Goal: Transaction & Acquisition: Book appointment/travel/reservation

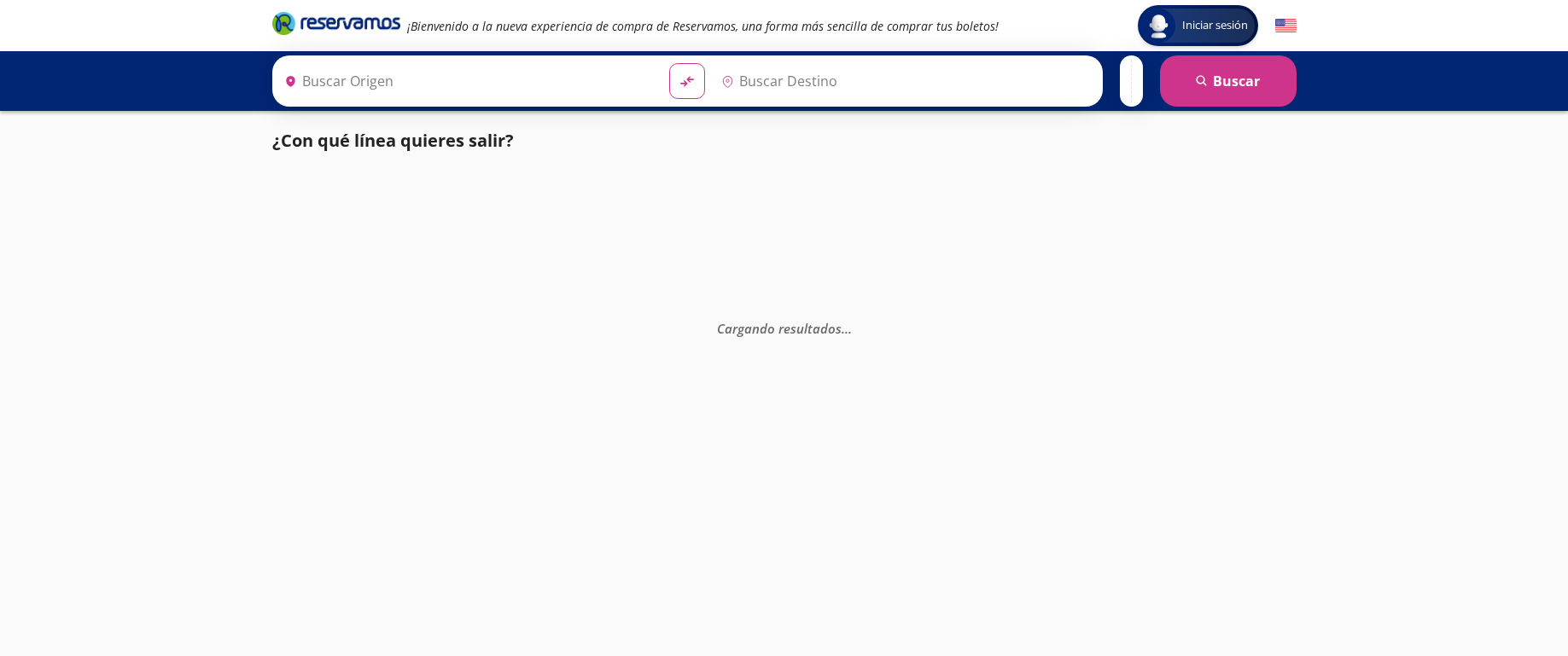
type input "[GEOGRAPHIC_DATA], [GEOGRAPHIC_DATA]"
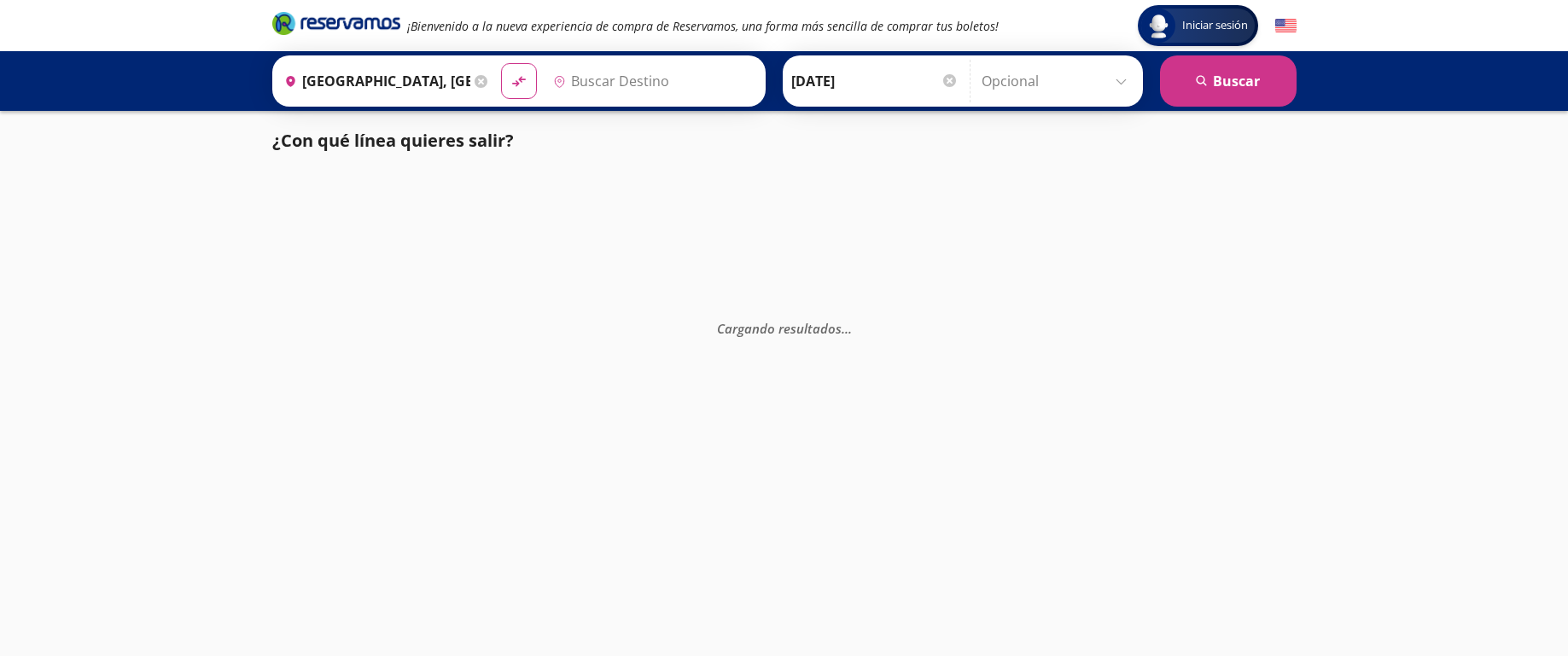
type input "[GEOGRAPHIC_DATA], [GEOGRAPHIC_DATA]"
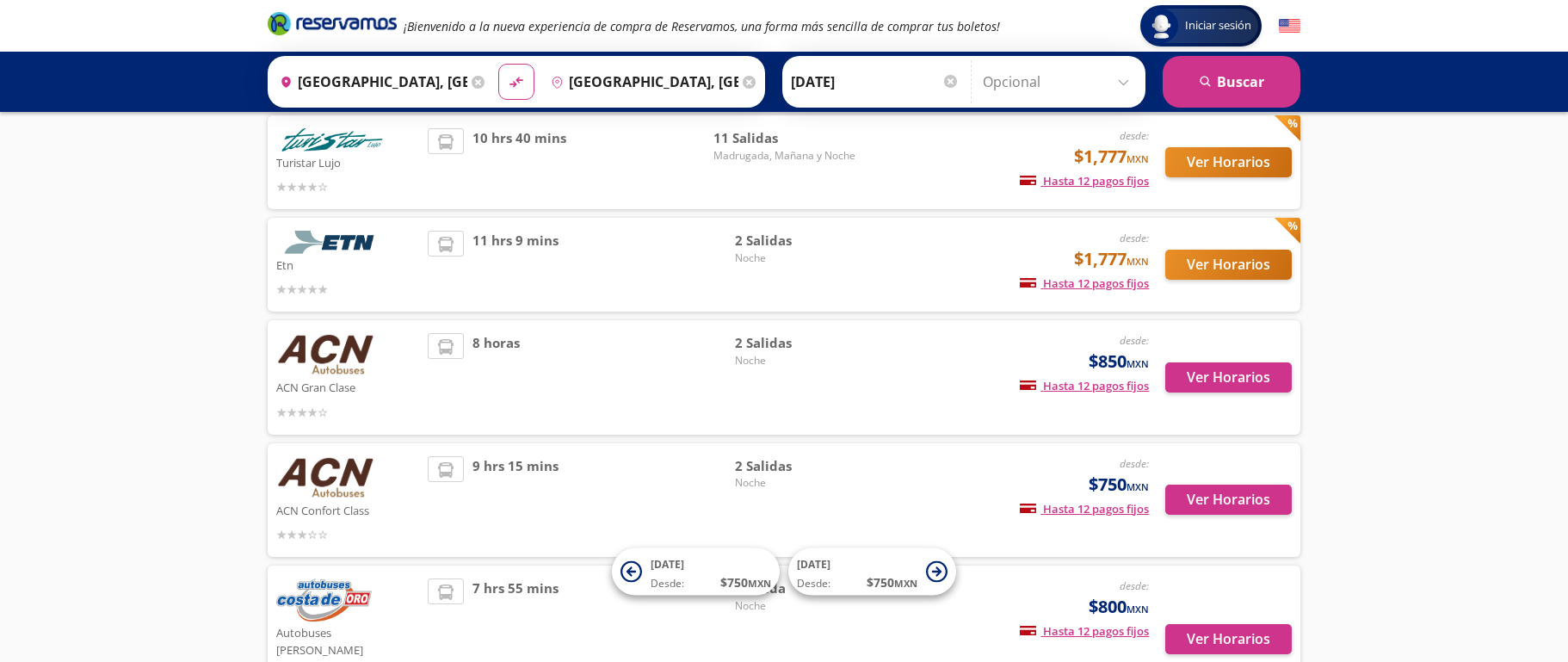
scroll to position [118, 0]
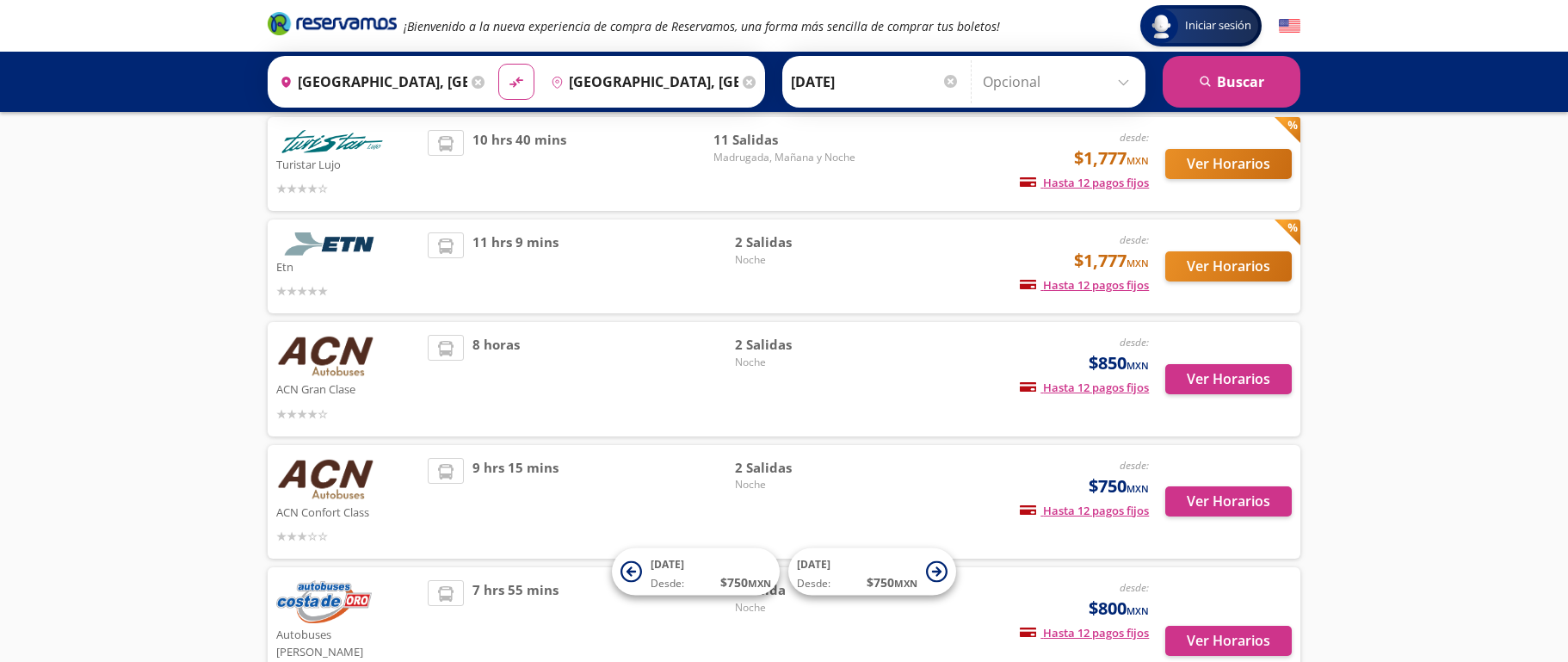
click at [343, 358] on img at bounding box center [325, 356] width 98 height 43
click at [567, 359] on div "8 horas" at bounding box center [581, 379] width 307 height 88
click at [926, 376] on div "desde: $850 MXN Hasta 12 pagos fijos Pagos fijos en compras mayores a $30 MXN, …" at bounding box center [1006, 379] width 284 height 88
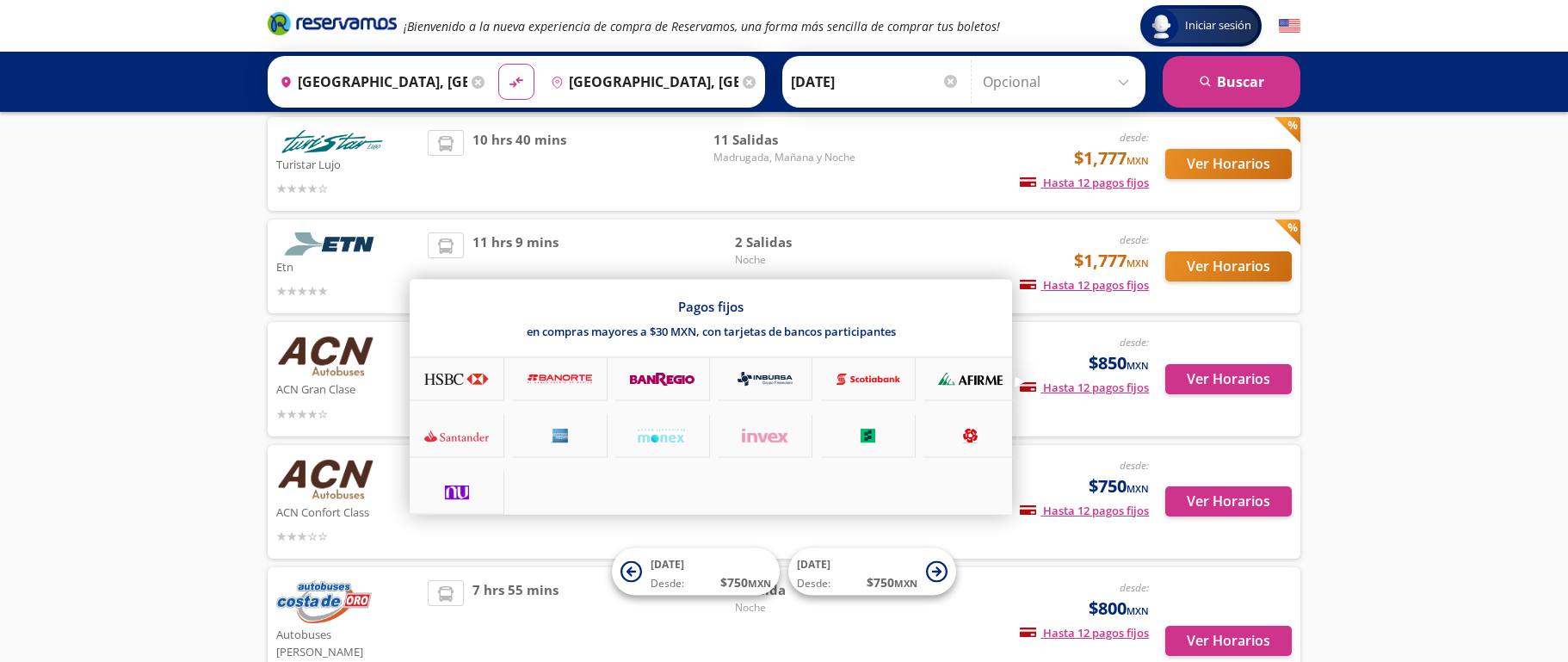
click at [1069, 390] on span "Hasta 12 pagos fijos" at bounding box center [1084, 388] width 129 height 16
click at [1213, 382] on div at bounding box center [784, 331] width 1568 height 662
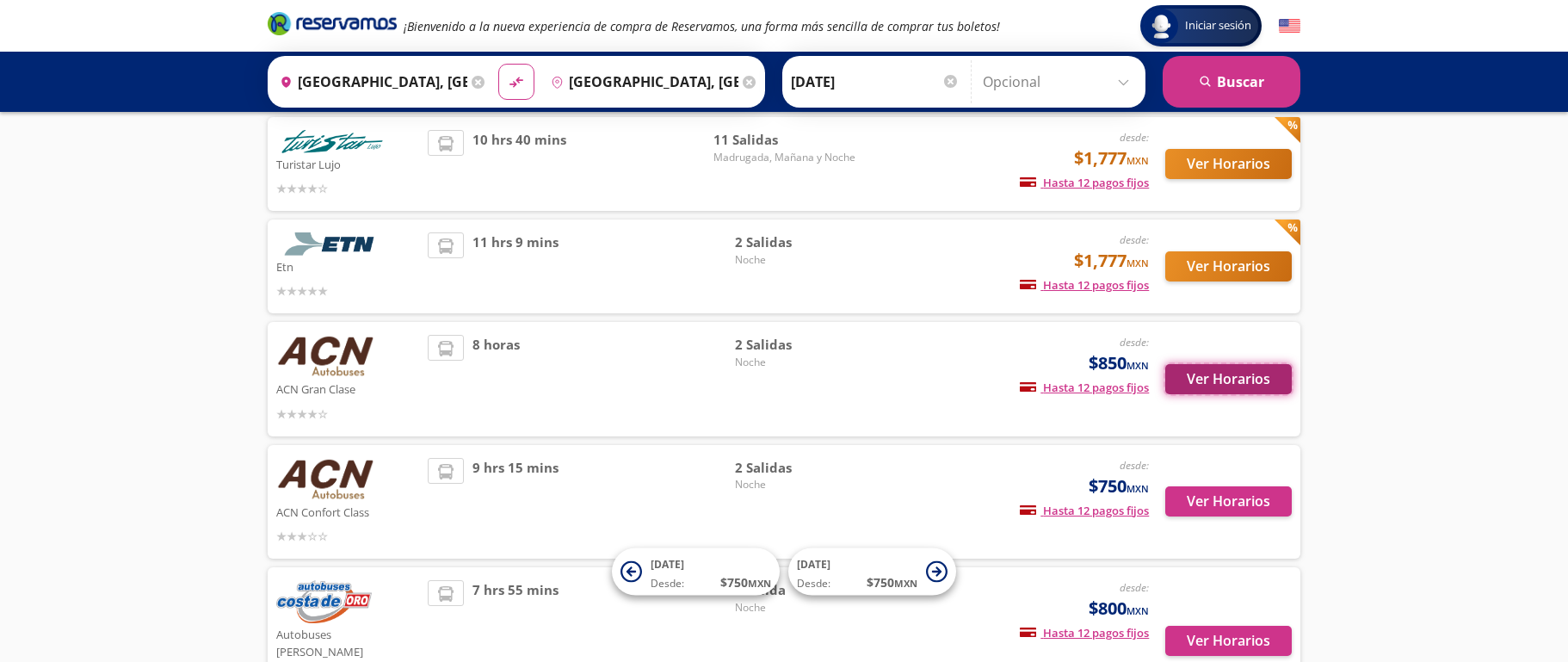
click at [1201, 377] on button "Ver Horarios" at bounding box center [1228, 379] width 126 height 30
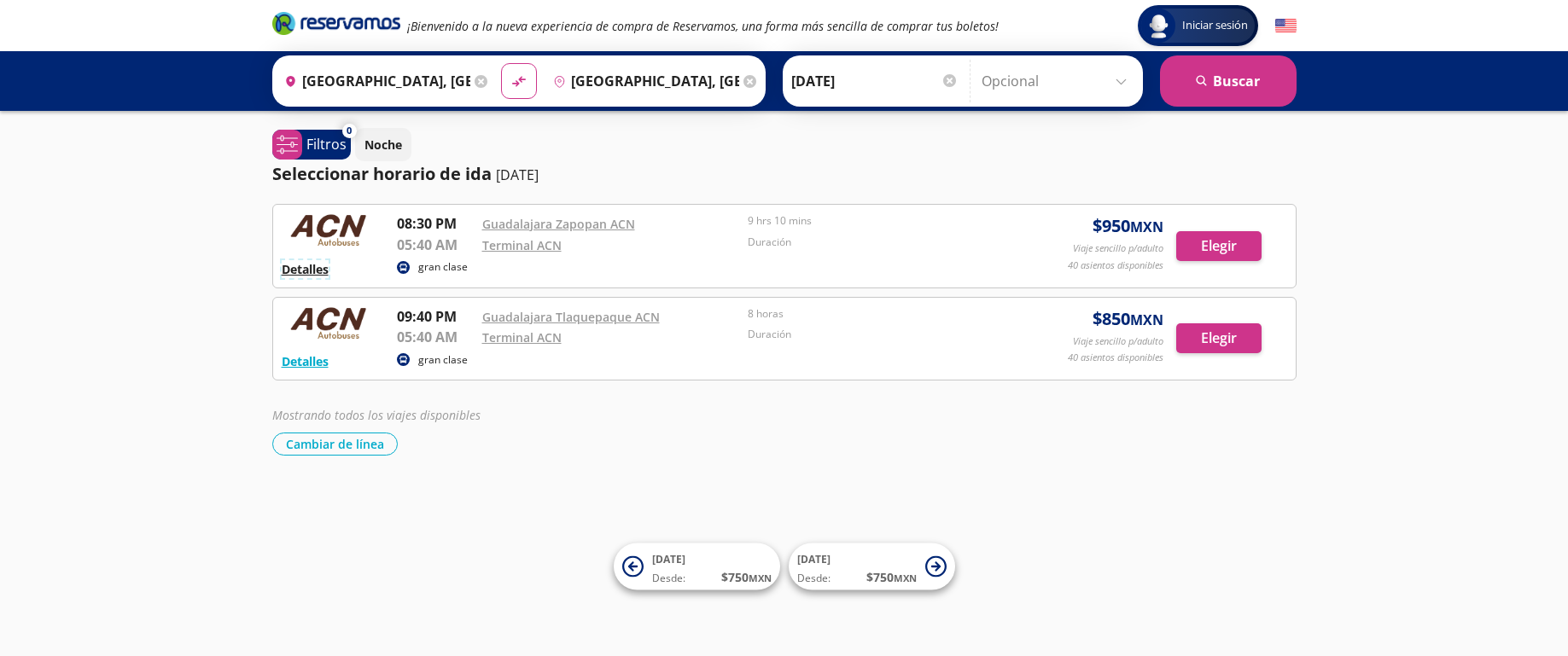
click at [317, 266] on button "Detalles" at bounding box center [305, 269] width 47 height 18
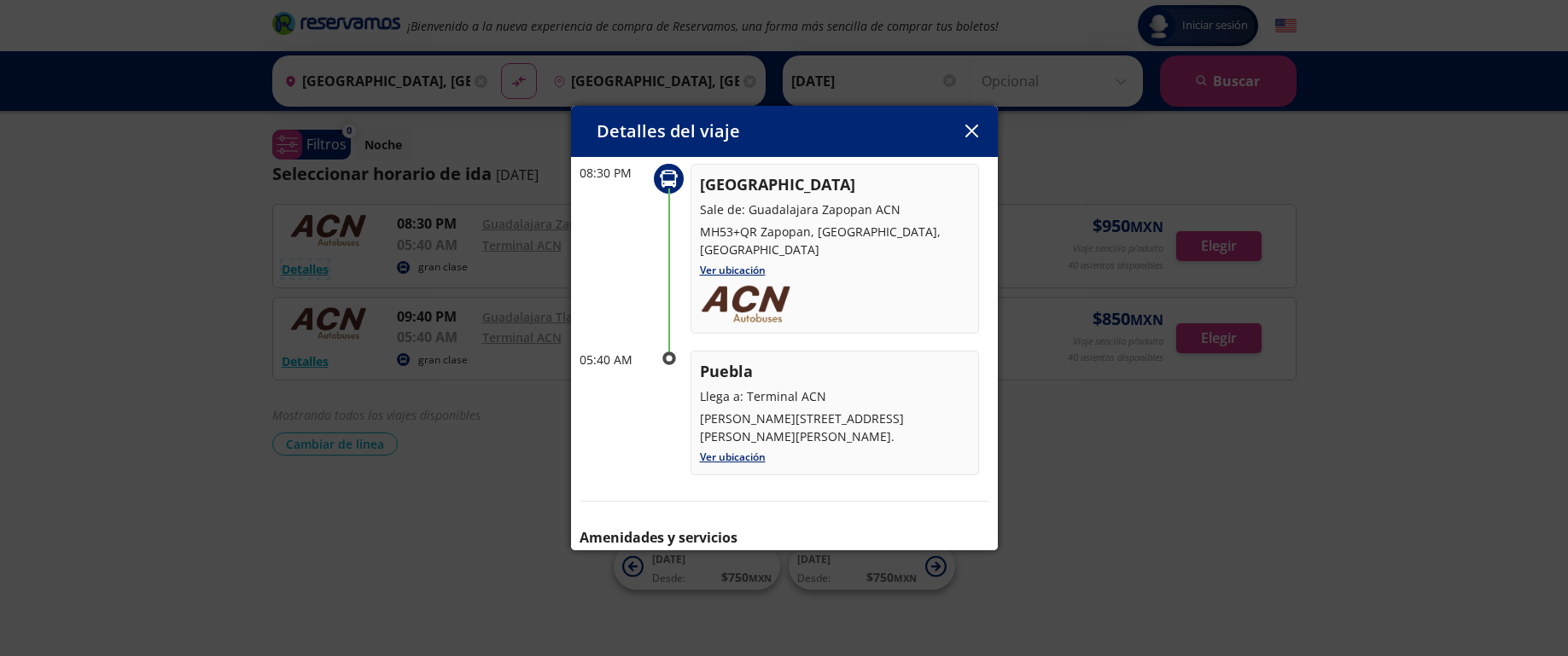
scroll to position [83, 0]
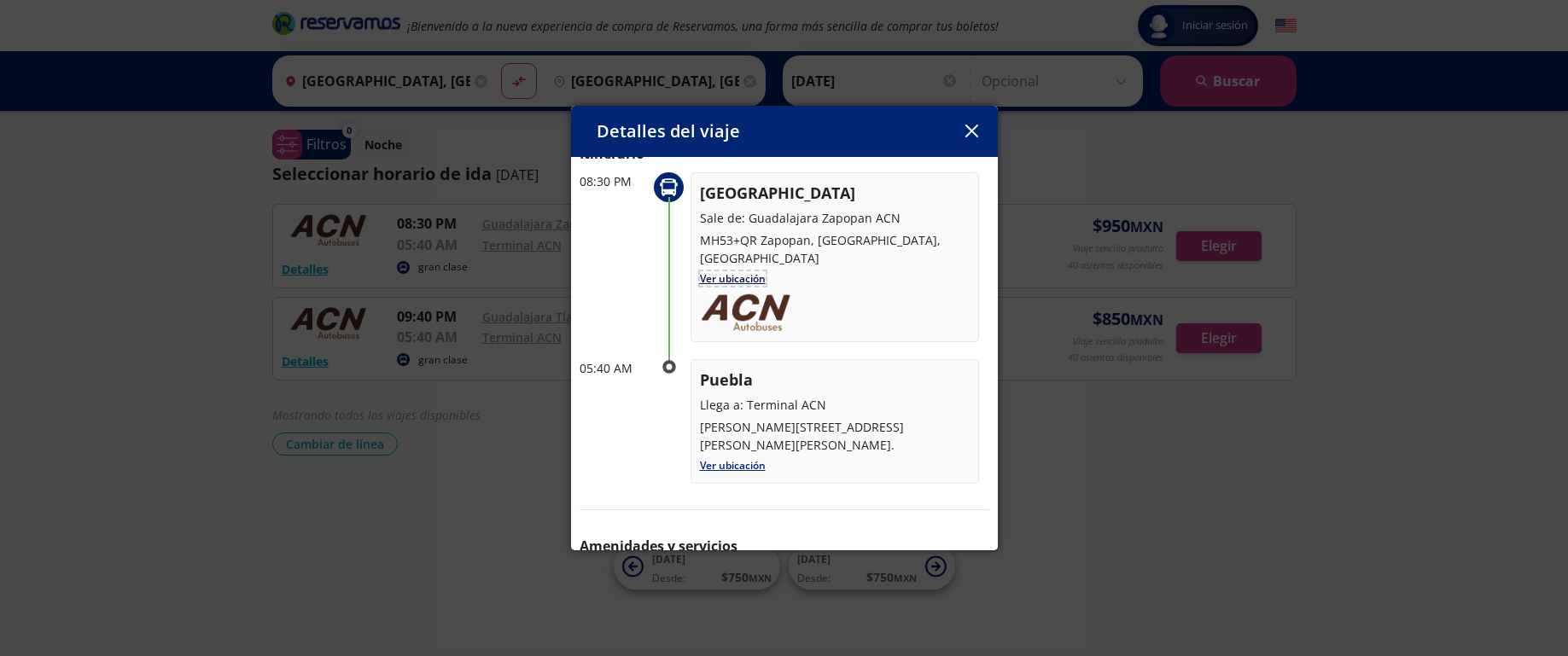
click at [726, 272] on link "Ver ubicación" at bounding box center [732, 279] width 66 height 15
click at [971, 138] on button "button" at bounding box center [971, 130] width 25 height 25
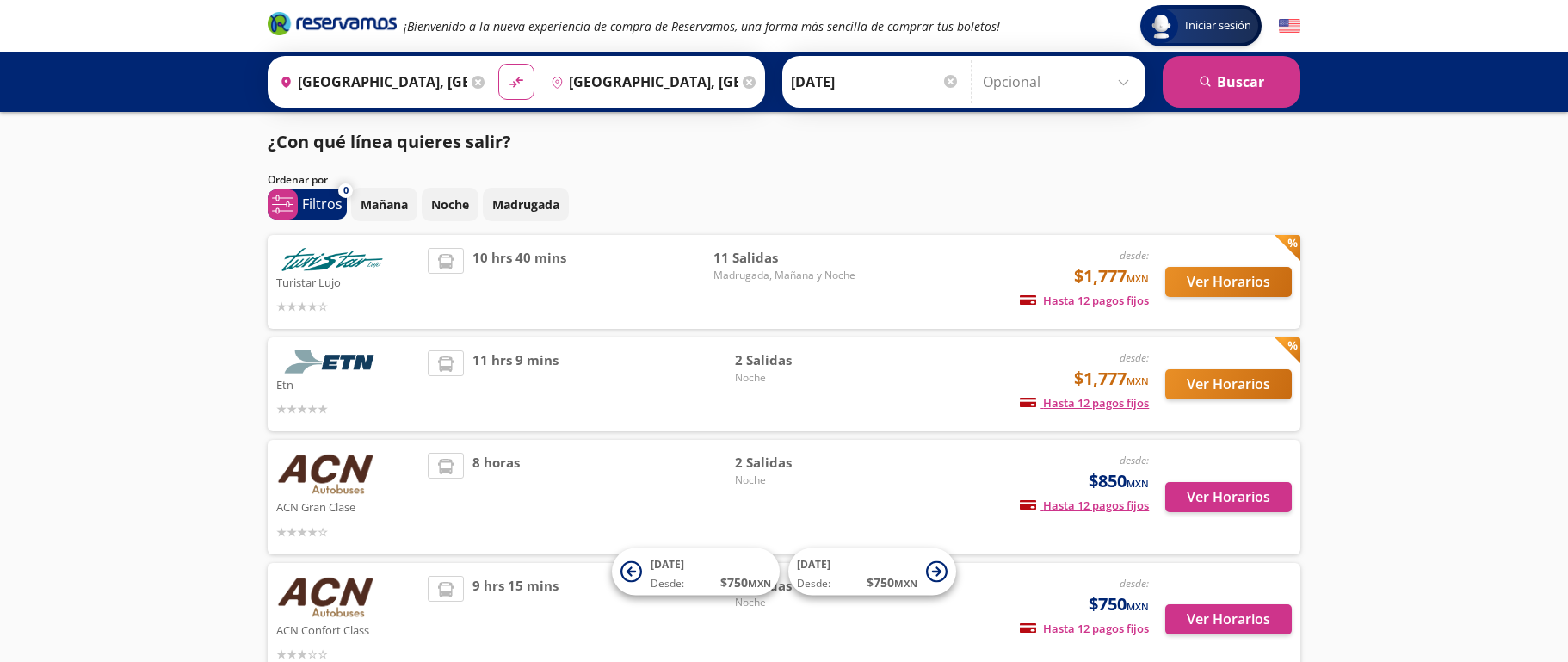
scroll to position [232, 0]
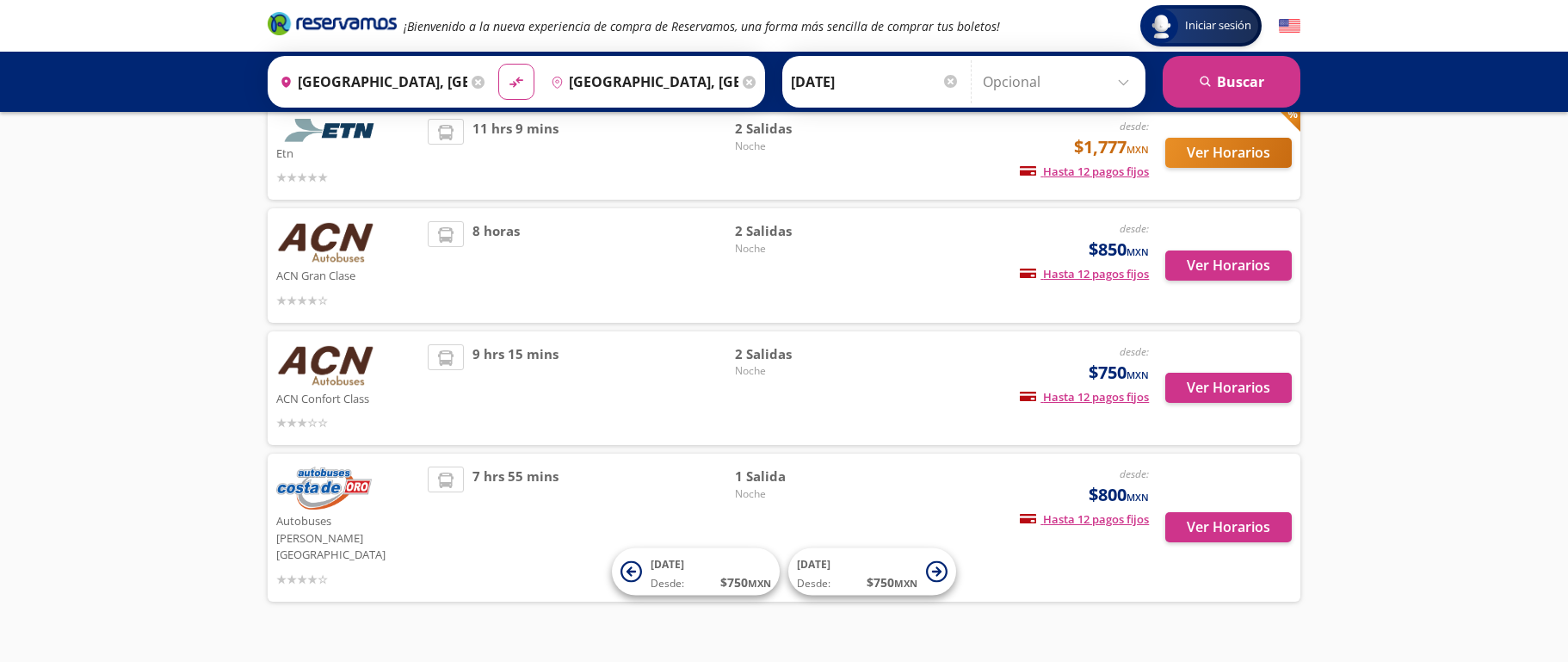
click at [530, 628] on div "Iniciar sesión Iniciar sesión ¡Bienvenido a la nueva experiencia de compra de R…" at bounding box center [784, 232] width 1568 height 928
click at [361, 498] on img at bounding box center [324, 488] width 95 height 43
click at [1191, 513] on button "Ver Horarios" at bounding box center [1228, 528] width 126 height 30
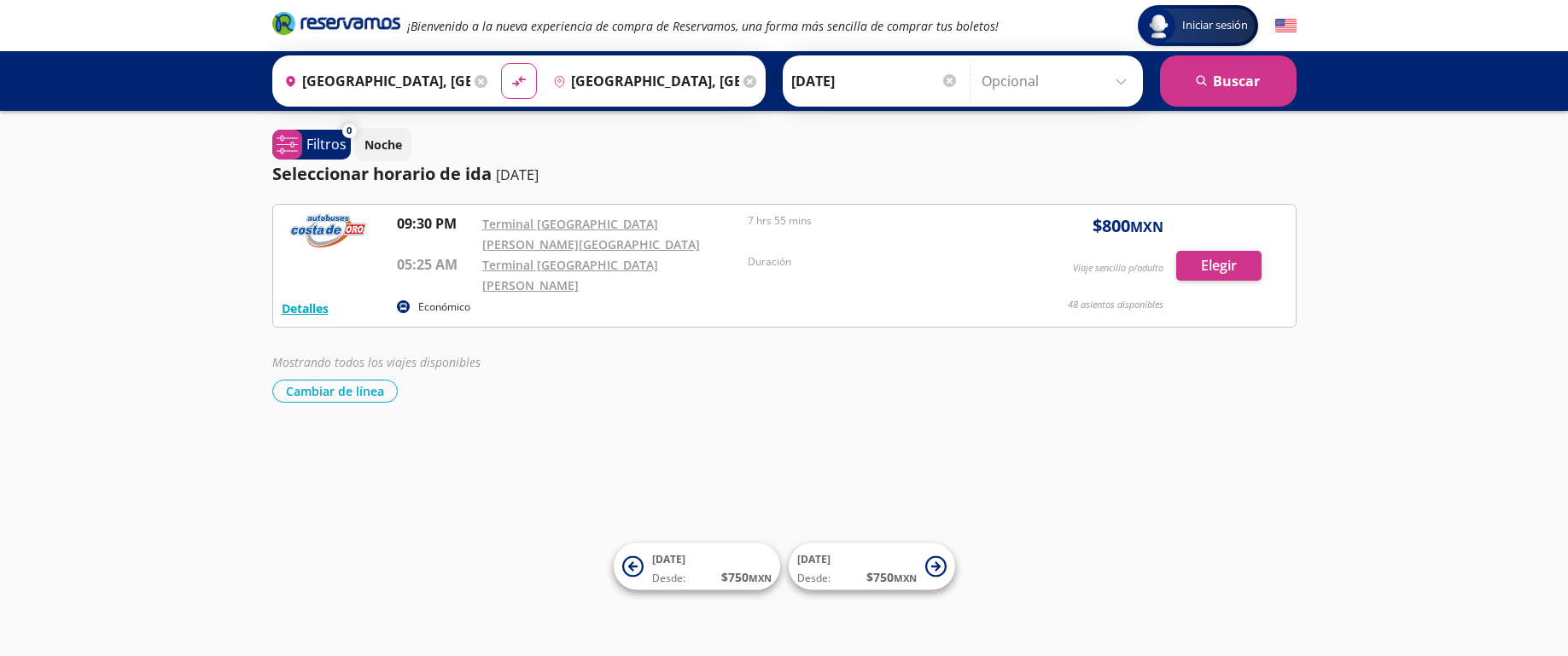
click at [615, 298] on div "Económico" at bounding box center [701, 307] width 609 height 20
click at [309, 239] on img at bounding box center [328, 230] width 94 height 34
click at [307, 300] on button "Detalles" at bounding box center [305, 308] width 47 height 18
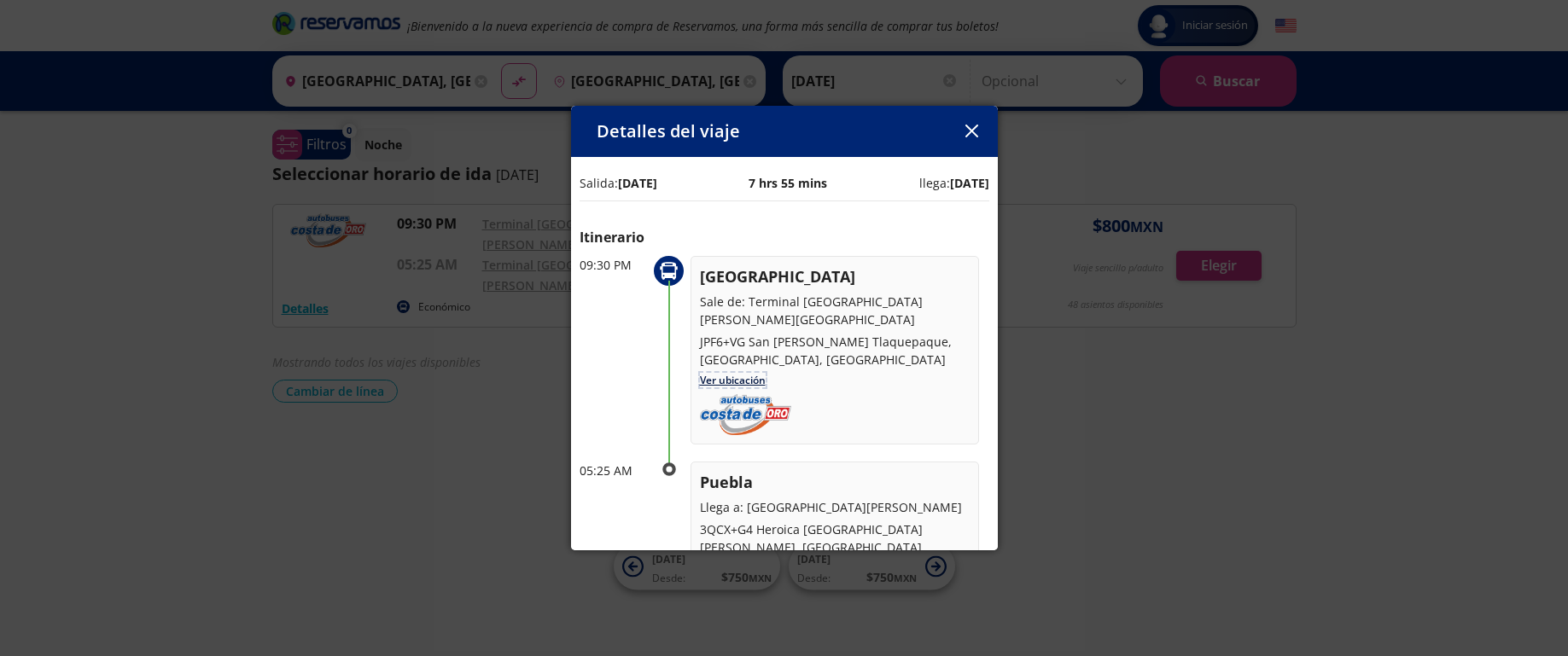
click at [729, 373] on link "Ver ubicación" at bounding box center [732, 380] width 66 height 15
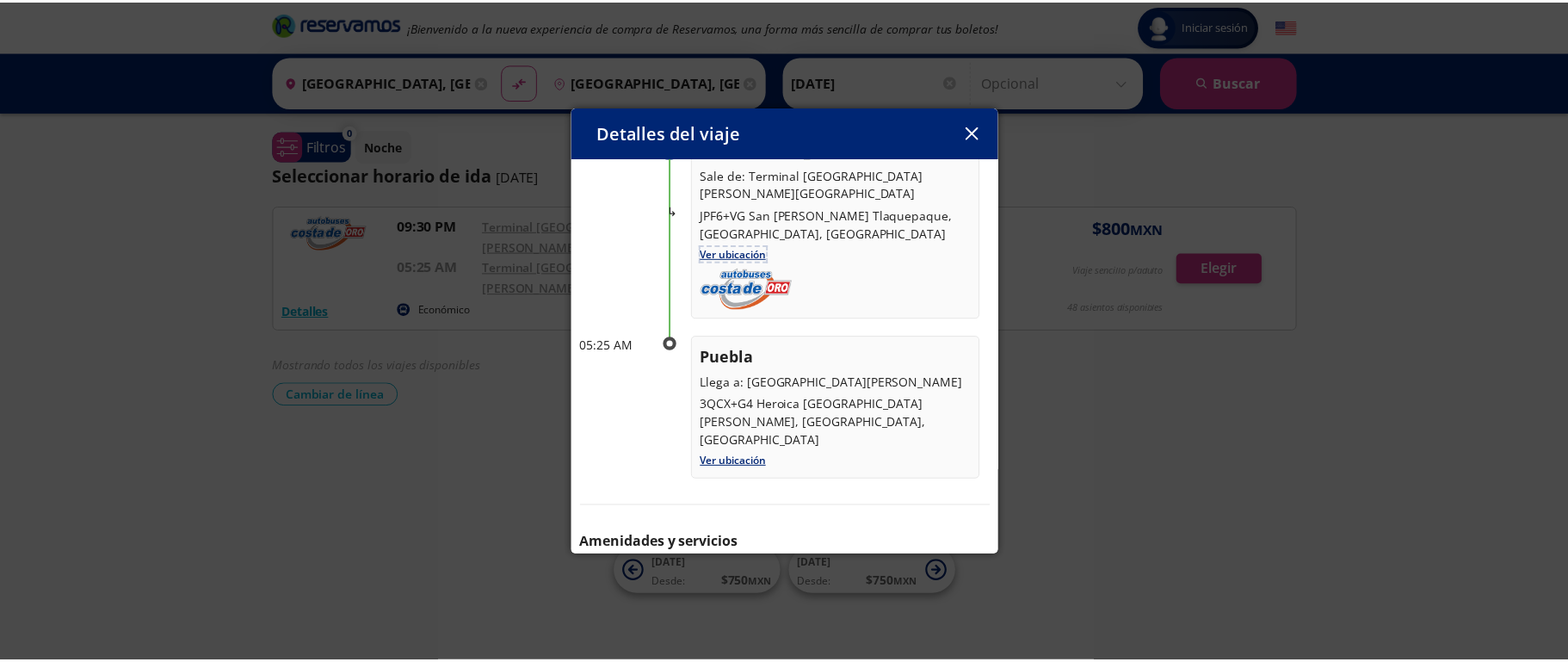
scroll to position [179, 0]
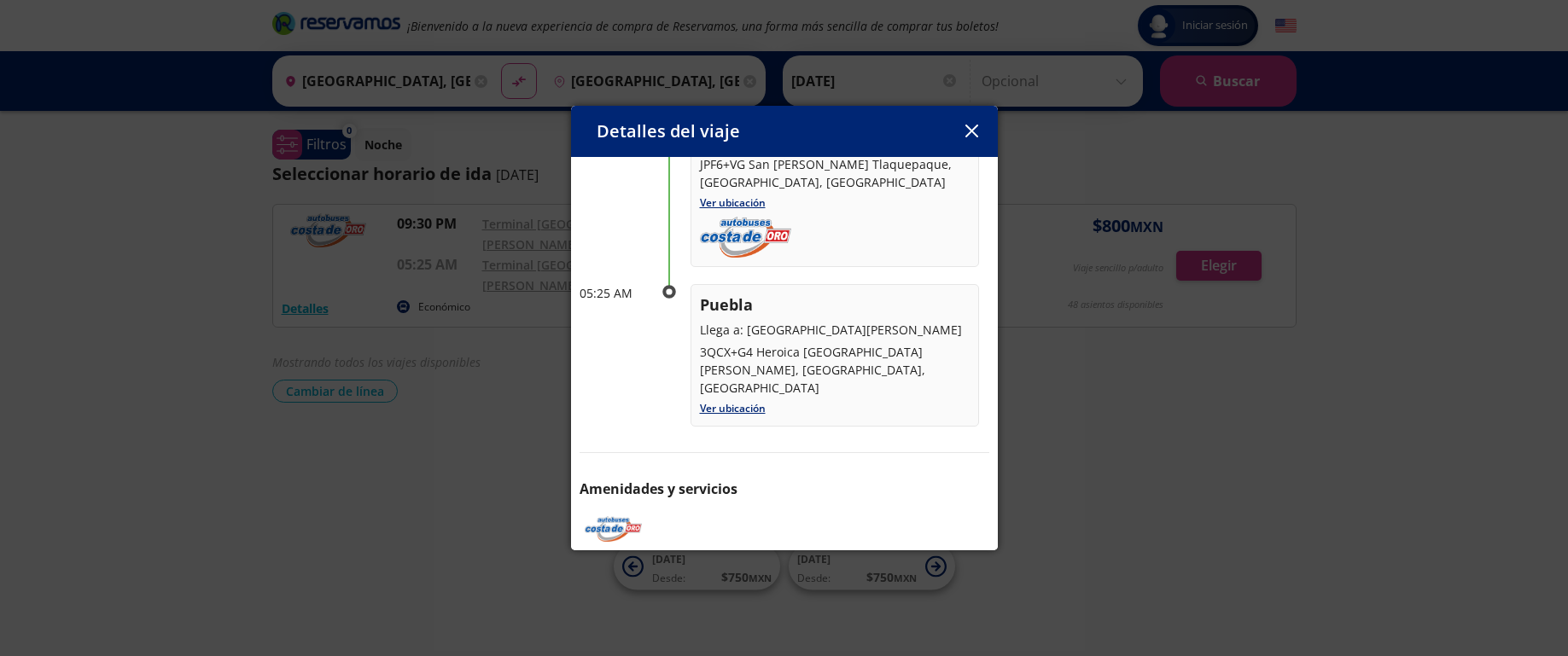
click at [977, 129] on icon "button" at bounding box center [971, 130] width 13 height 13
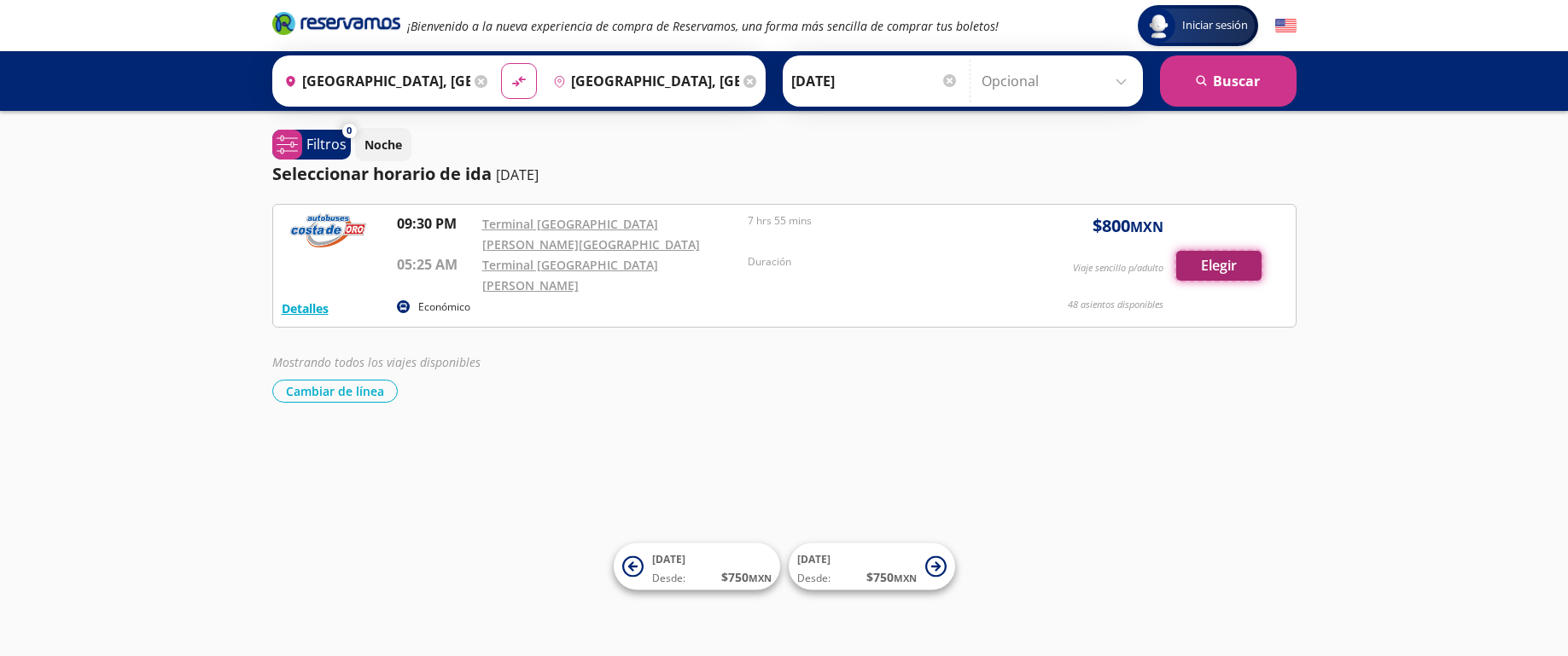
click at [1200, 250] on button "Elegir" at bounding box center [1218, 265] width 85 height 30
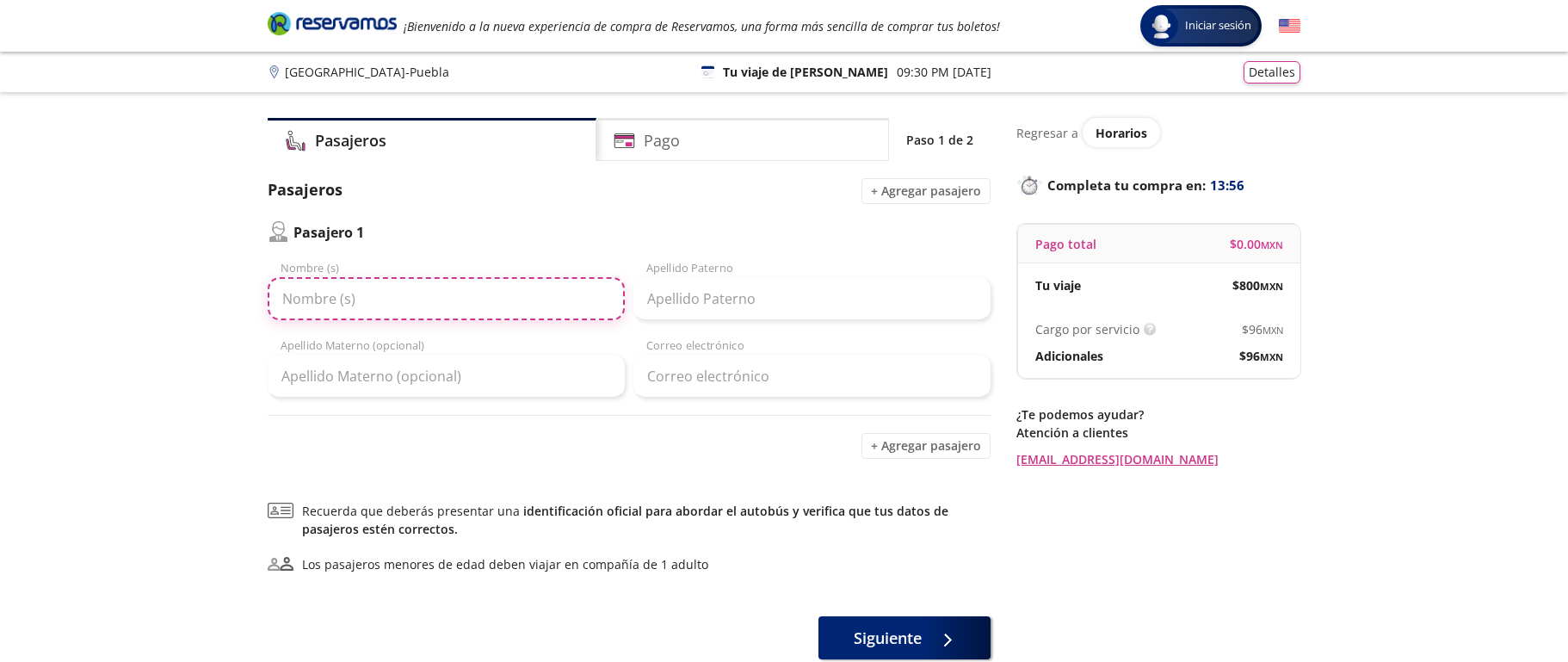
click at [494, 316] on input "Nombre (s)" at bounding box center [446, 299] width 357 height 43
type input "[PERSON_NAME]"
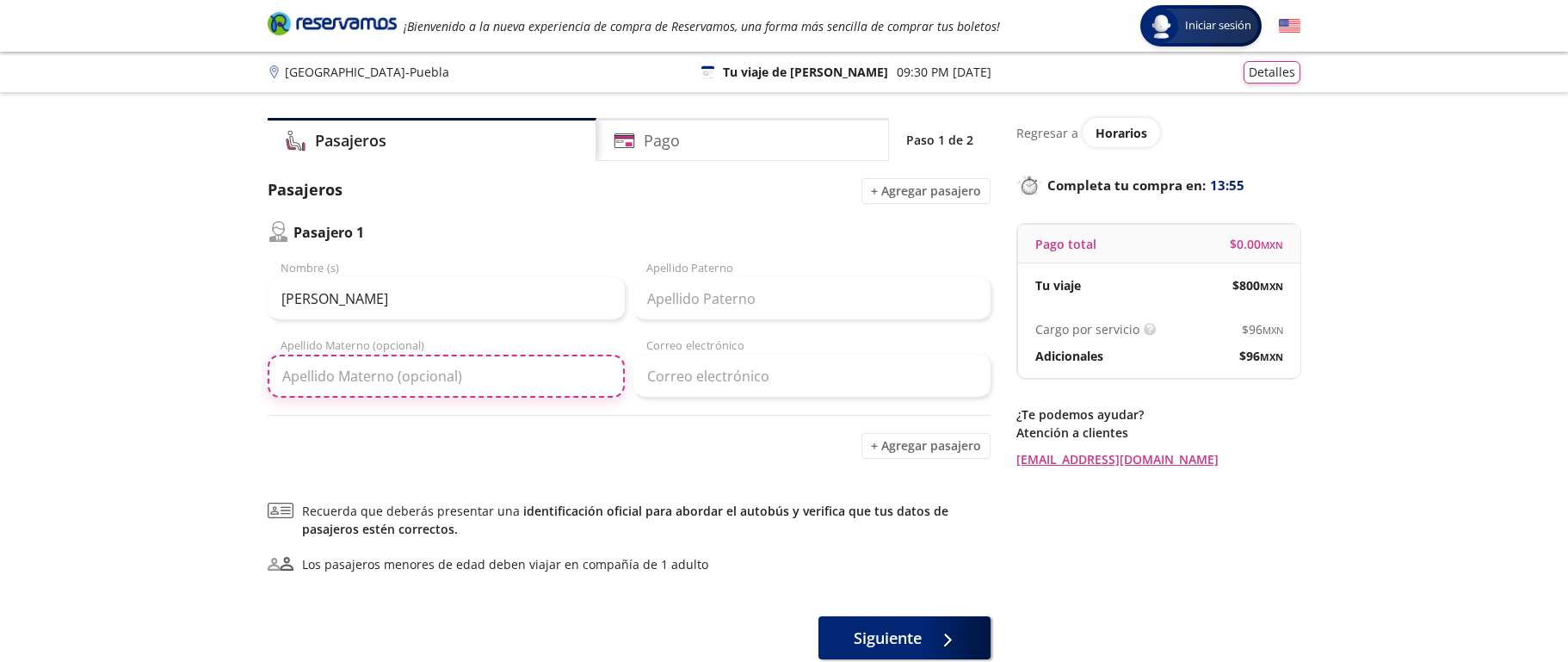
type input "komukai"
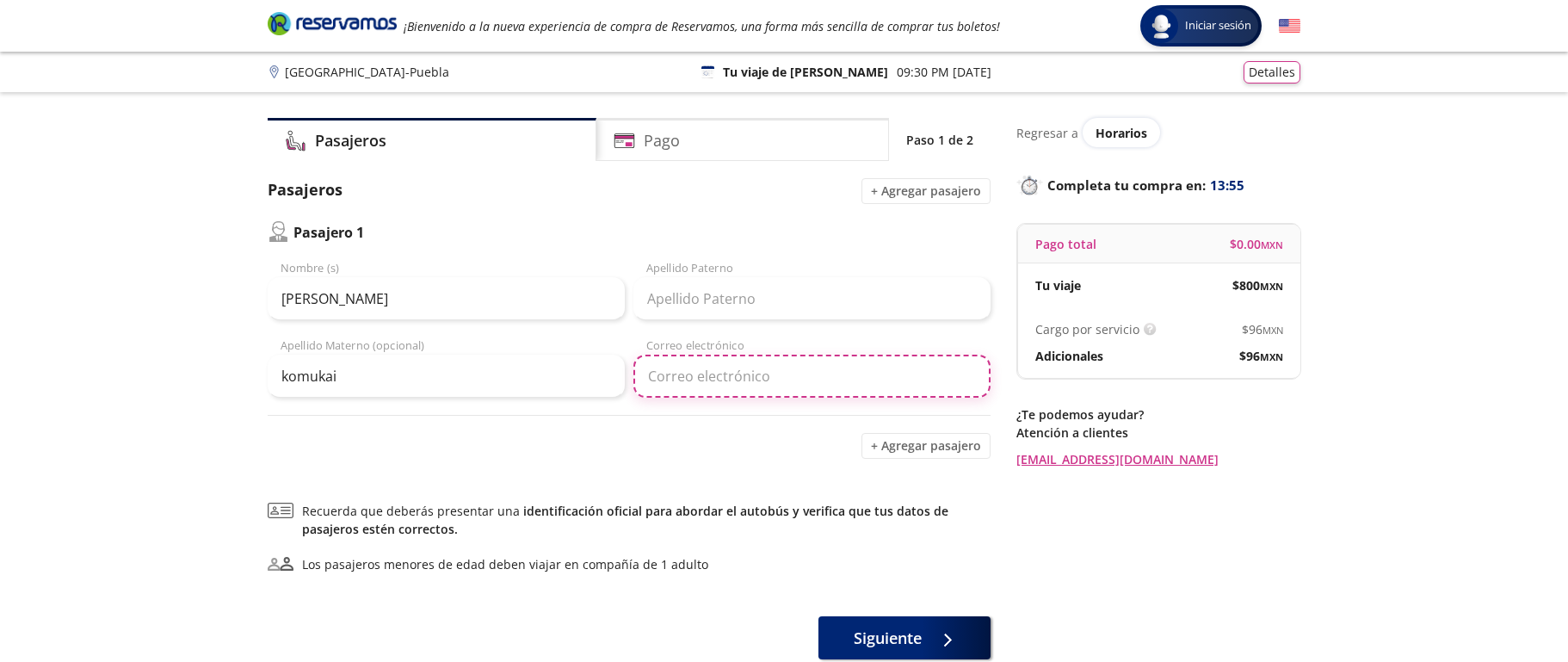
type input "[EMAIL_ADDRESS][DOMAIN_NAME]"
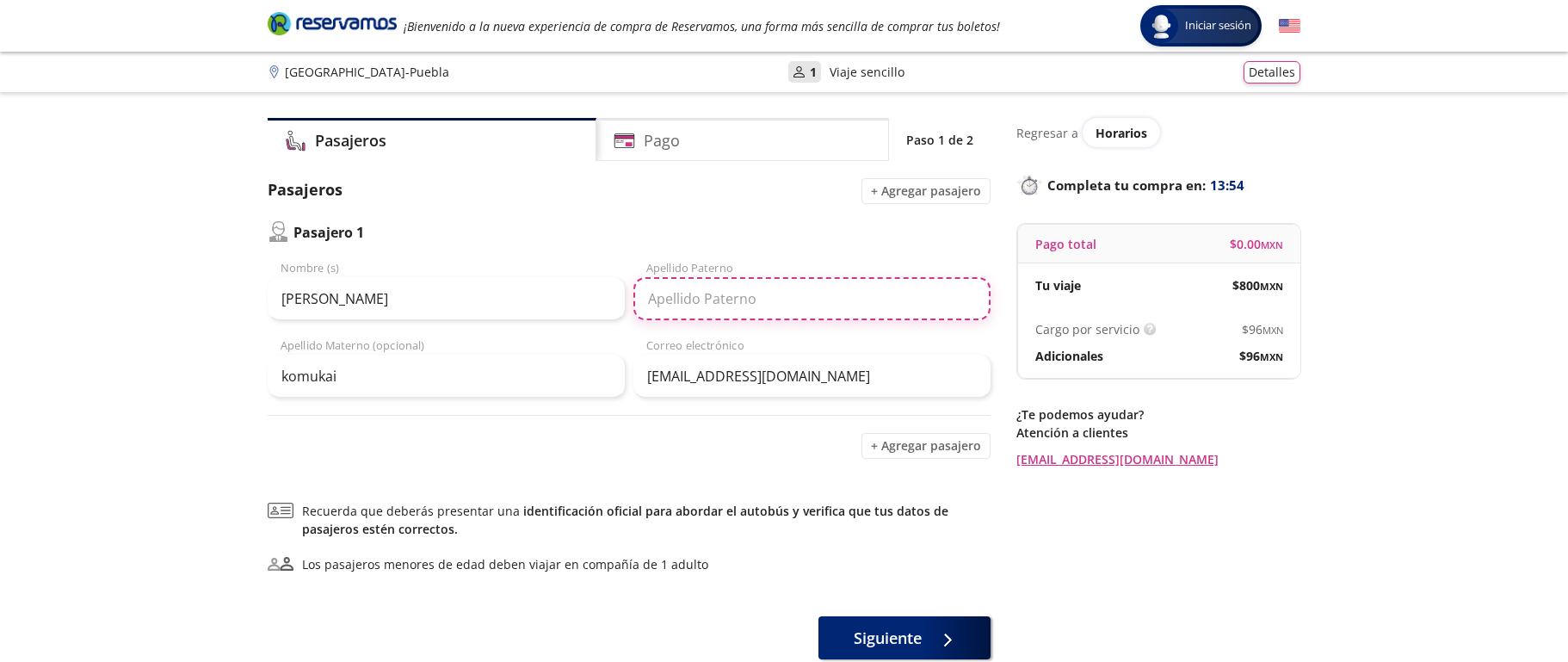
click at [678, 306] on input "Apellido Paterno" at bounding box center [812, 299] width 357 height 43
type input "komukai"
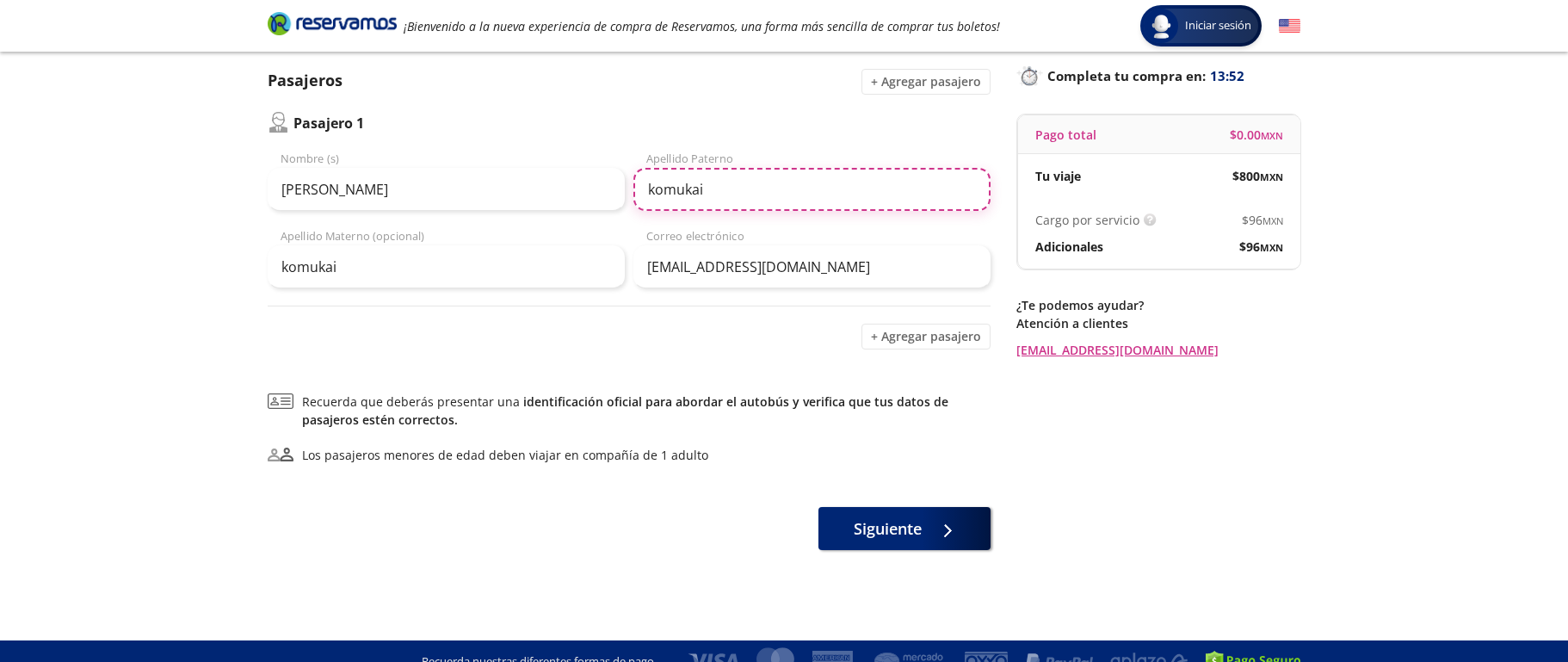
scroll to position [130, 0]
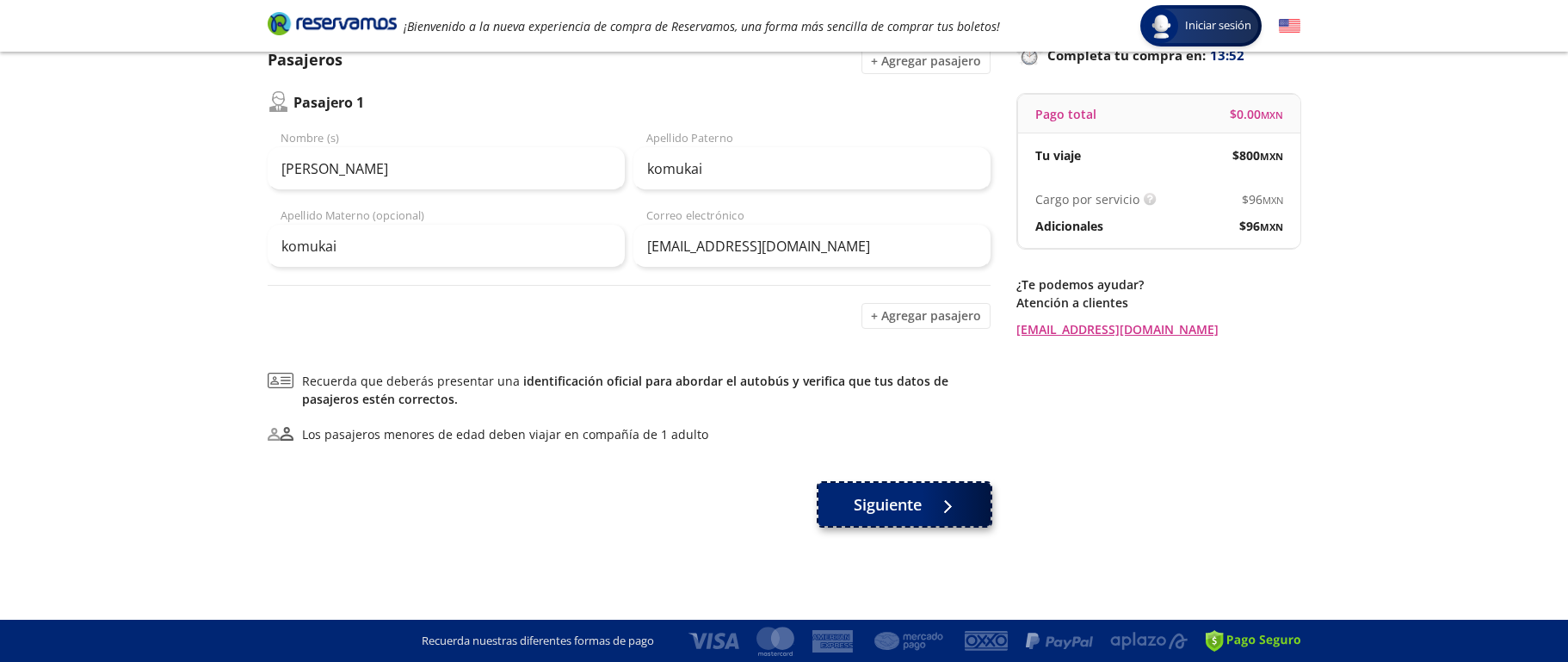
click at [884, 498] on span "Siguiente" at bounding box center [887, 505] width 68 height 23
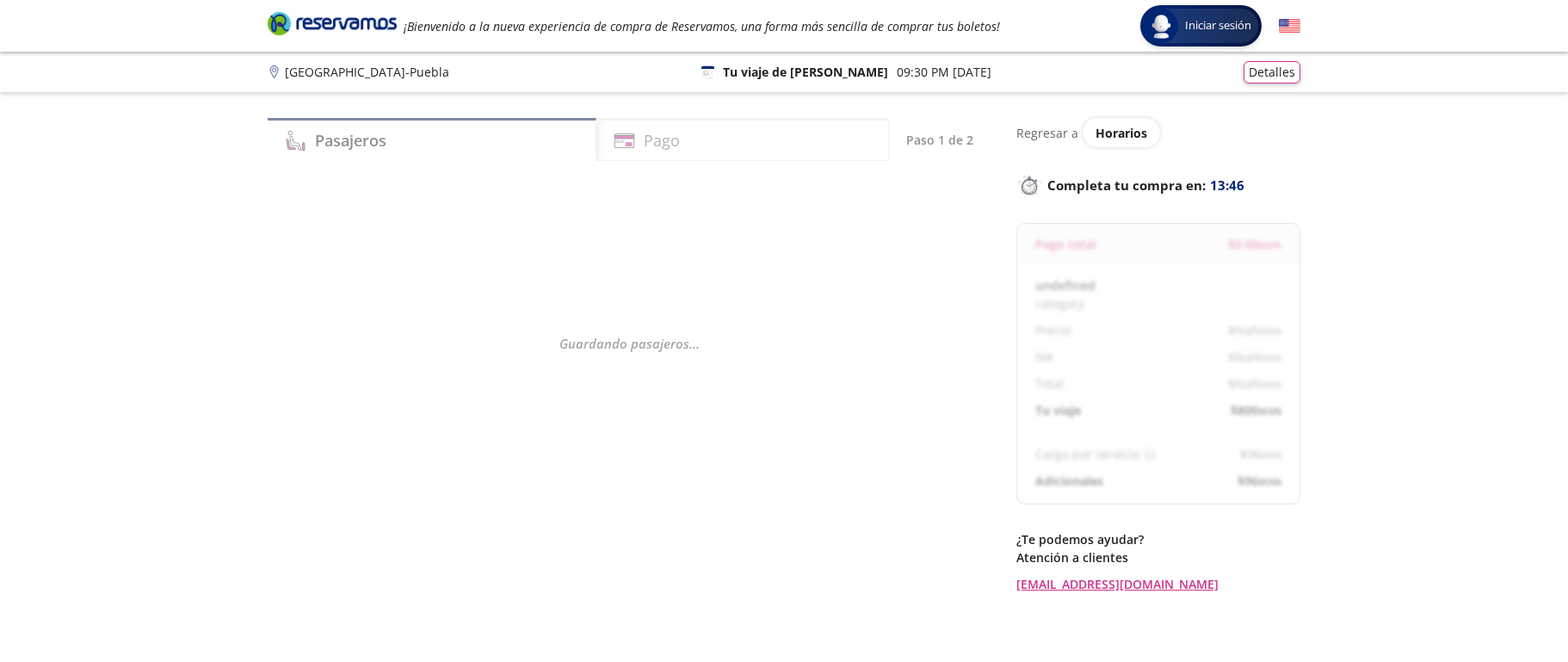
select select "MX"
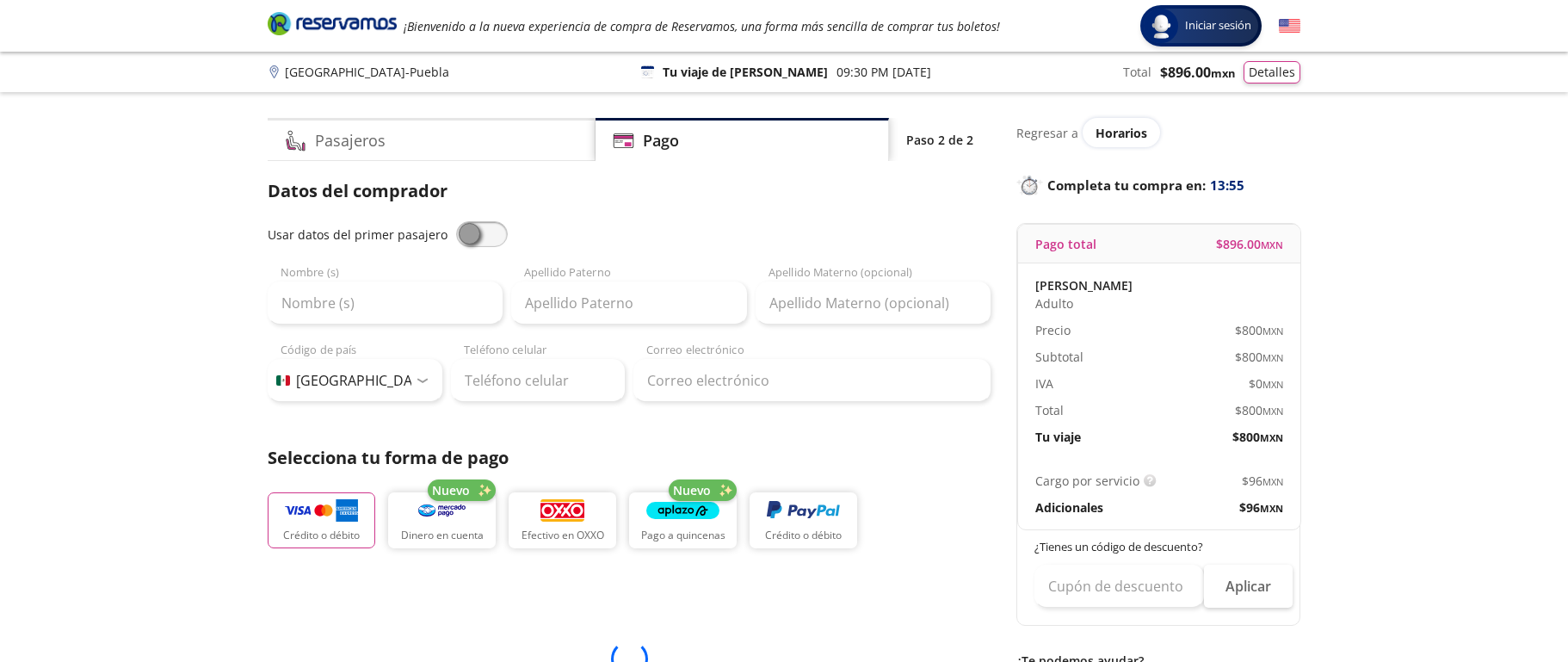
click at [475, 232] on span at bounding box center [481, 233] width 51 height 26
click at [456, 221] on input "checkbox" at bounding box center [456, 221] width 0 height 0
type input "[PERSON_NAME]"
type input "komukai"
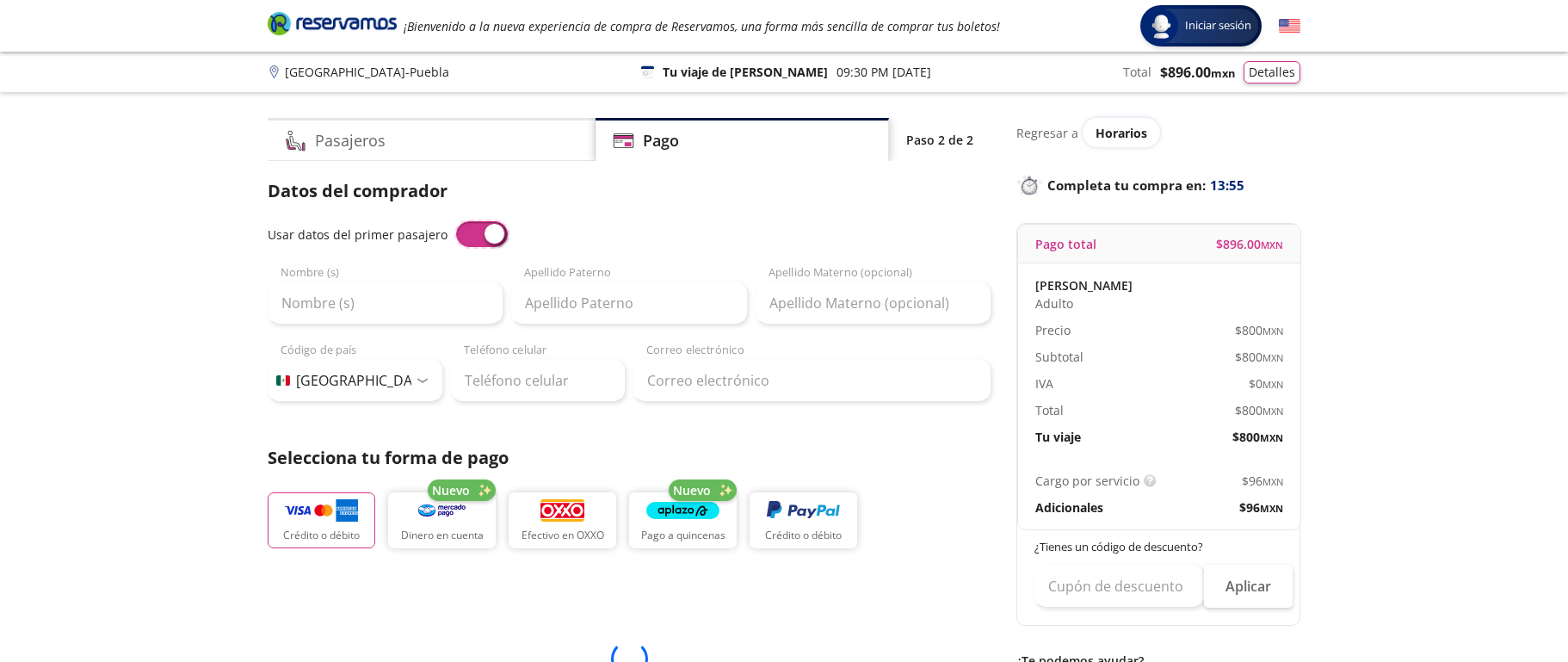
type input "[EMAIL_ADDRESS][DOMAIN_NAME]"
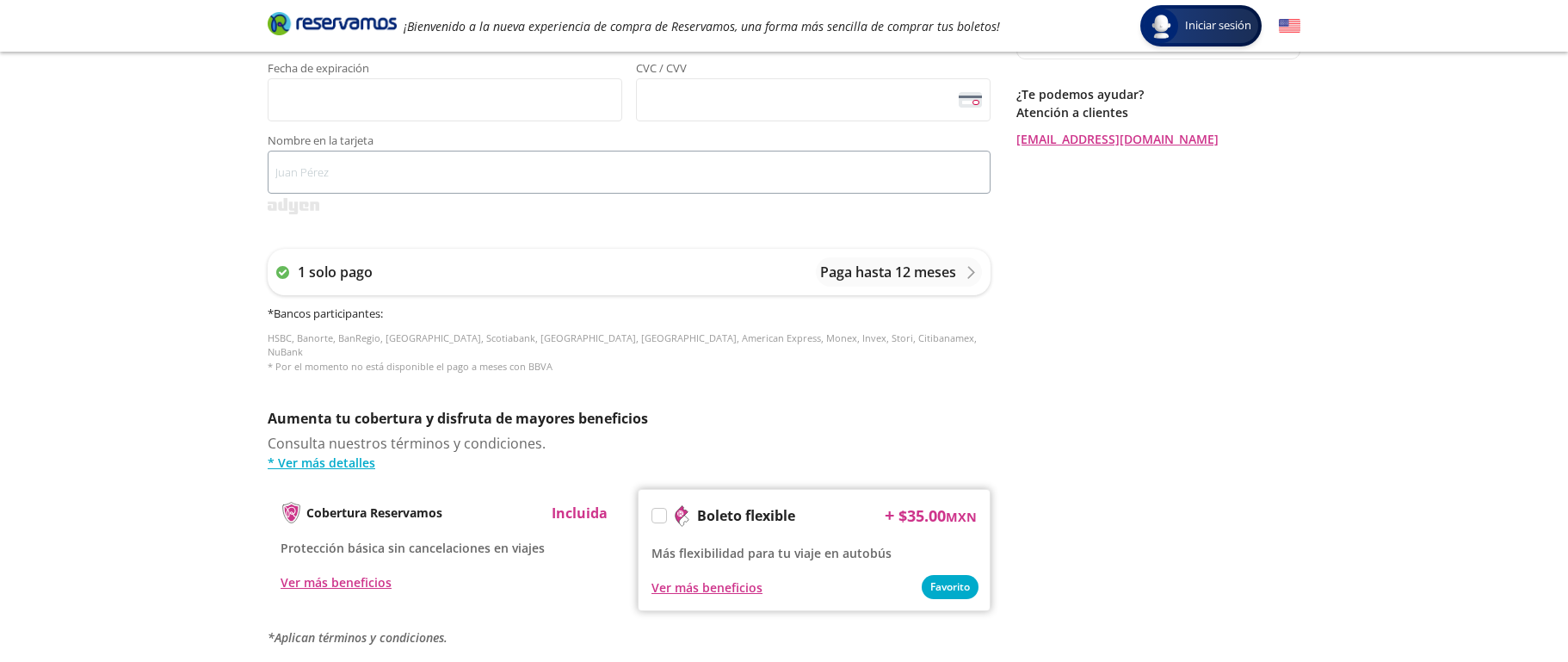
scroll to position [586, 0]
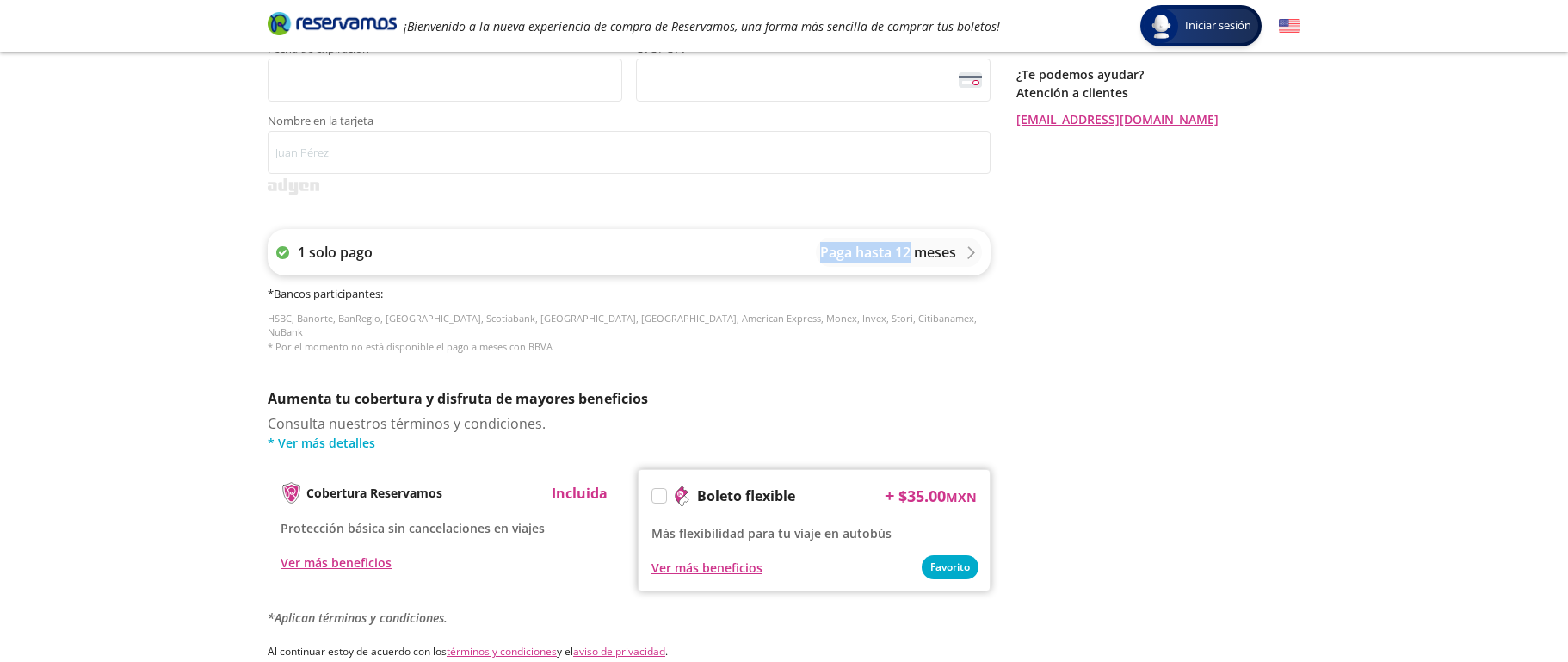
drag, startPoint x: 908, startPoint y: 256, endPoint x: 643, endPoint y: 250, distance: 265.1
click at [643, 250] on div "1 solo pago Paga hasta 12 meses" at bounding box center [629, 252] width 723 height 47
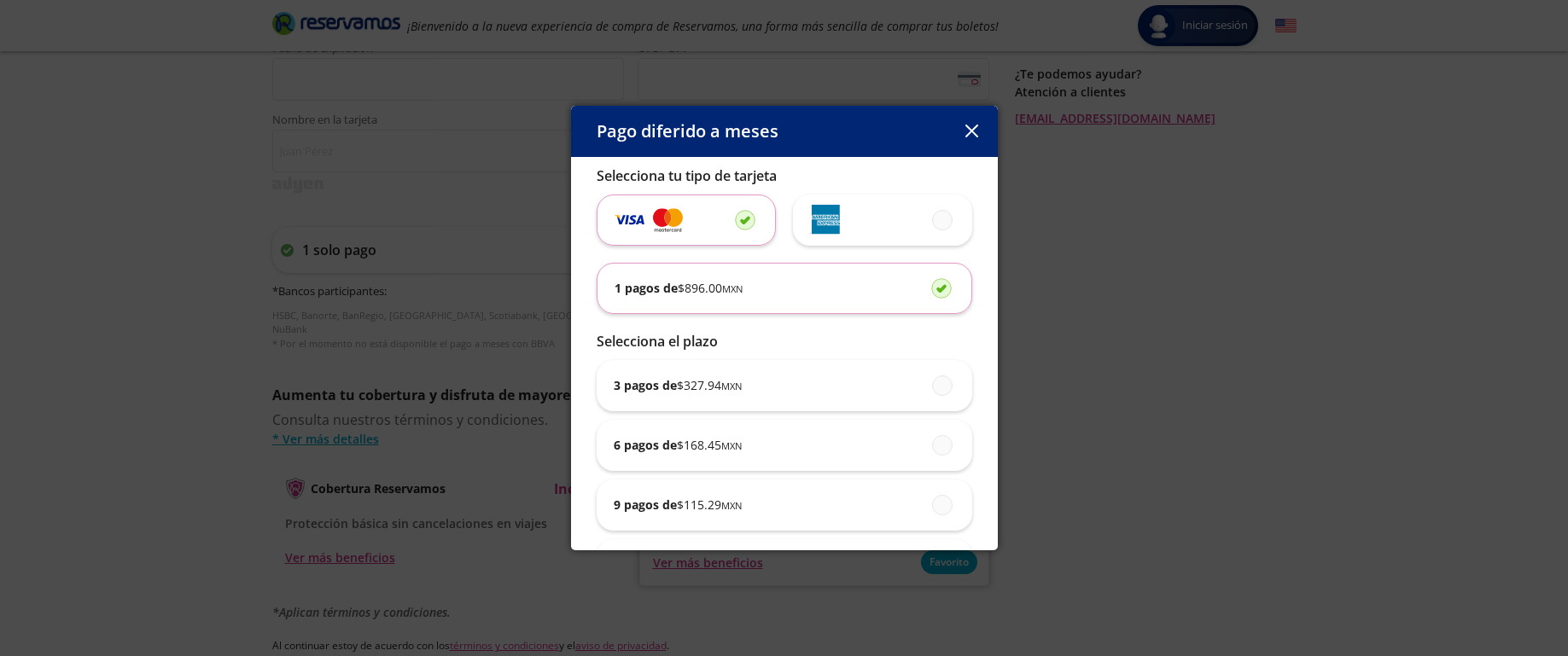
click at [968, 127] on icon "button" at bounding box center [971, 130] width 13 height 13
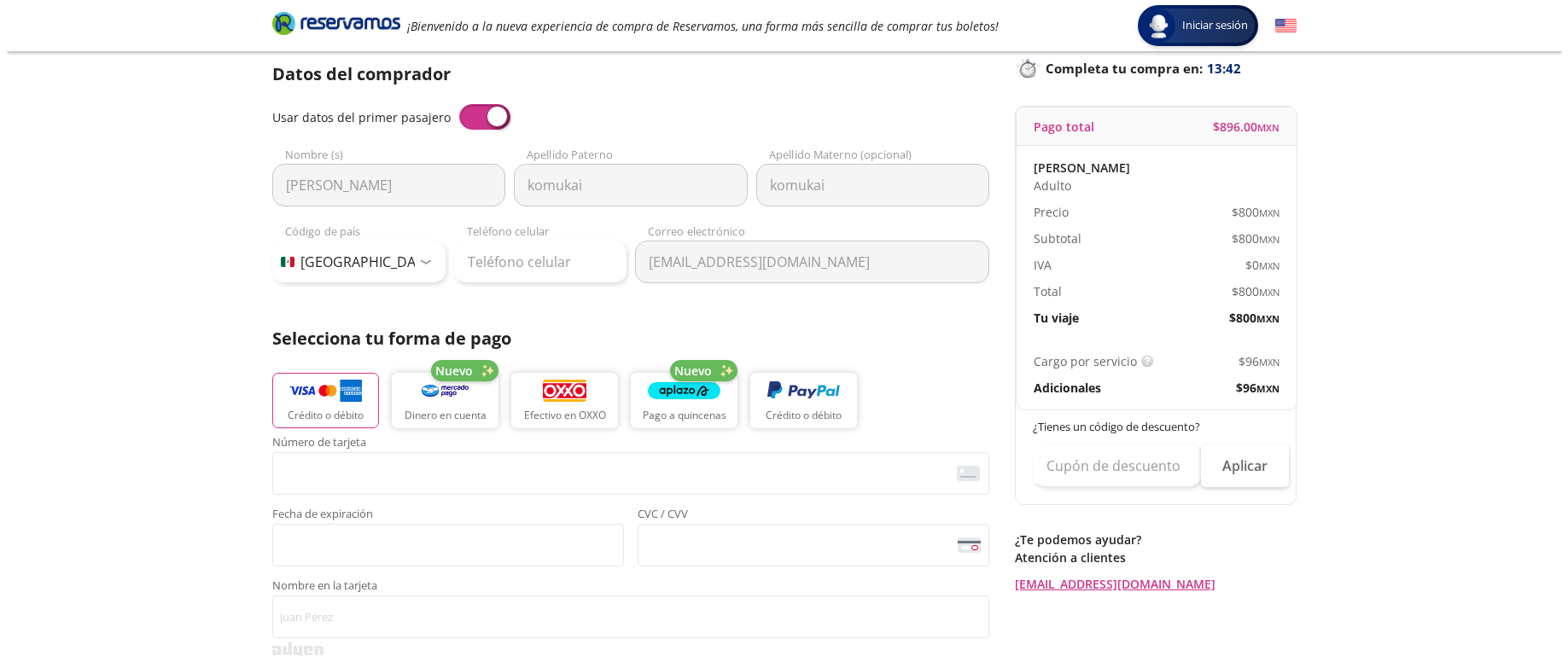
scroll to position [0, 0]
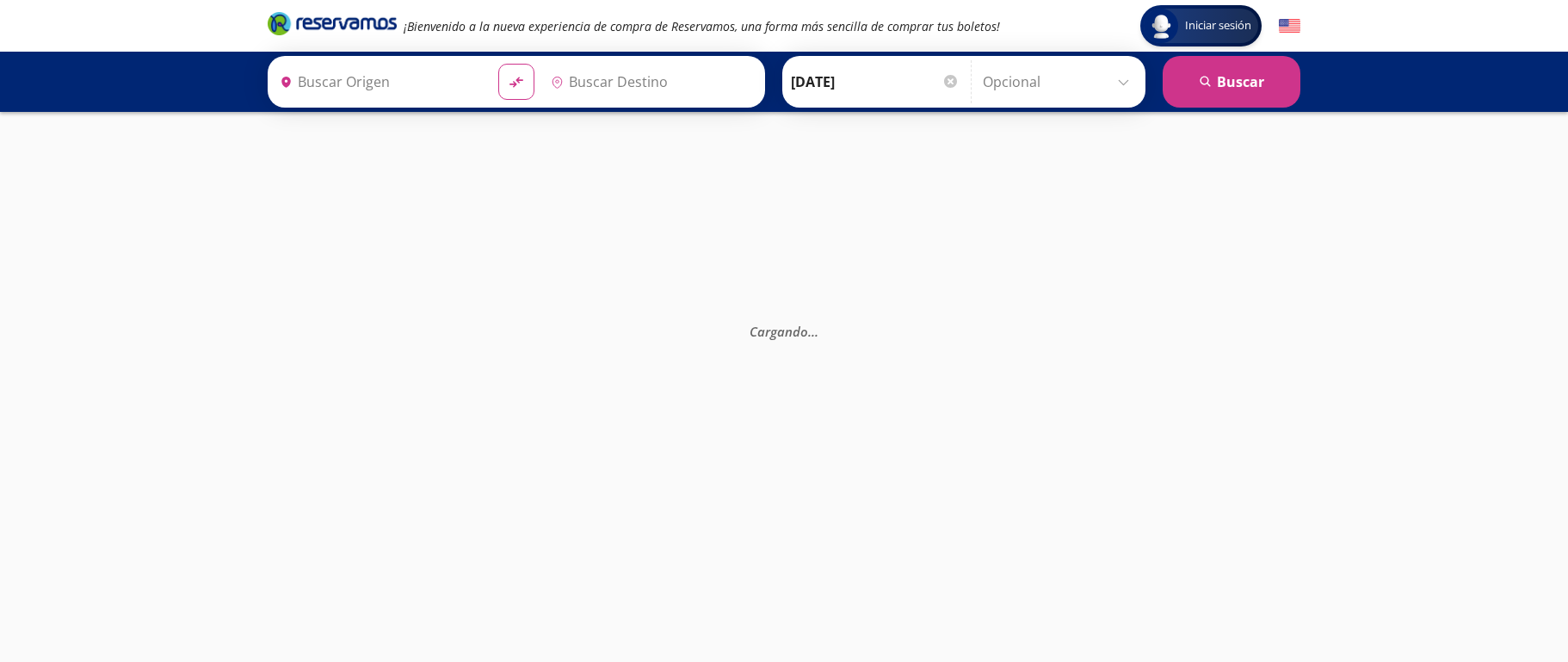
type input "[GEOGRAPHIC_DATA], [GEOGRAPHIC_DATA]"
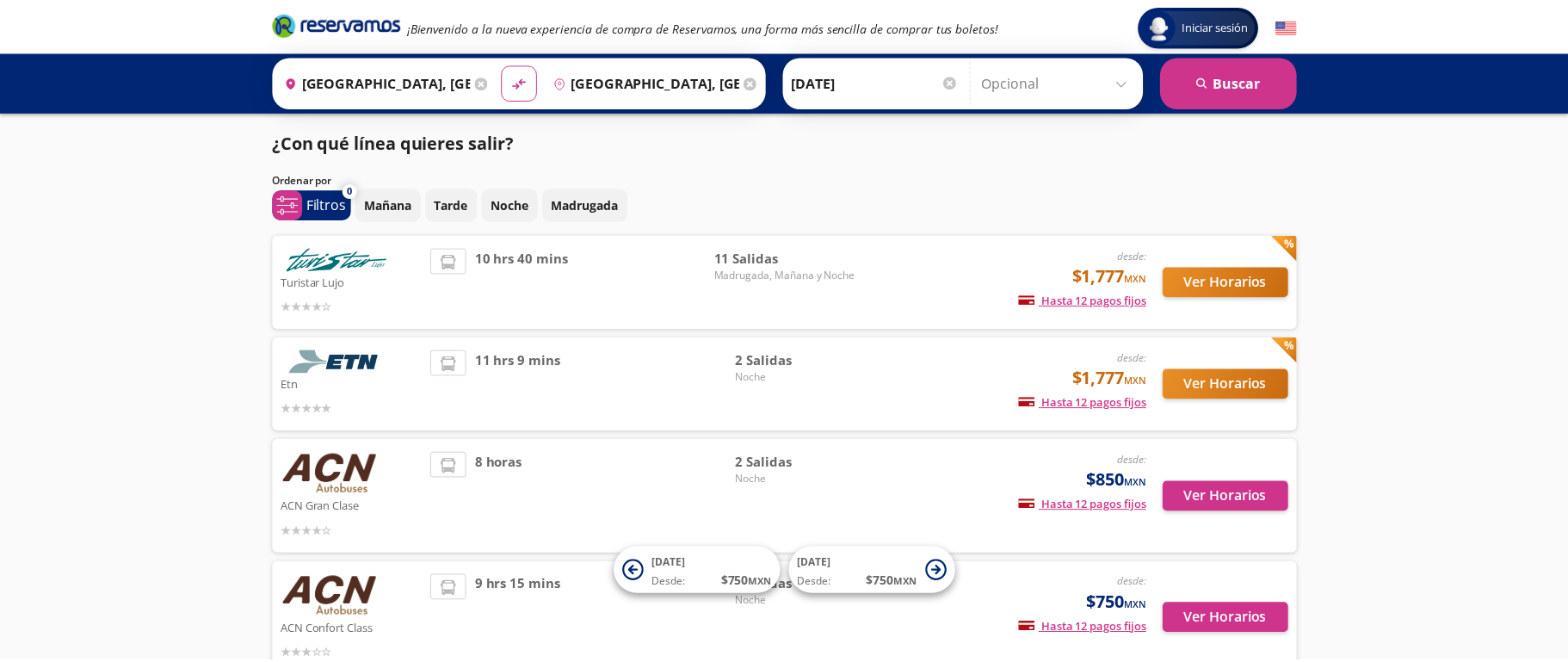
scroll to position [232, 0]
